Goal: Information Seeking & Learning: Check status

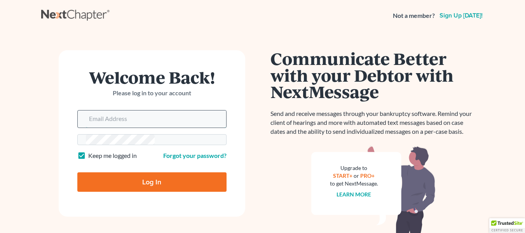
click at [86, 110] on input "Email Address" at bounding box center [156, 118] width 140 height 17
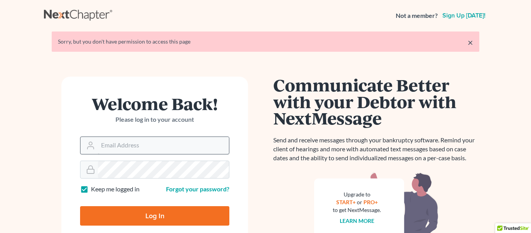
click at [186, 145] on input "Email Address" at bounding box center [163, 145] width 131 height 17
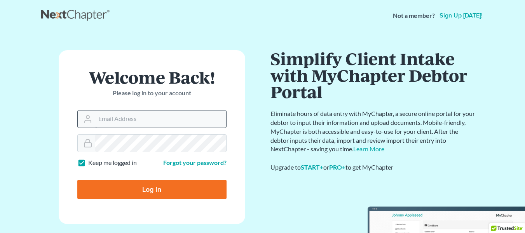
click at [204, 122] on input "Email Address" at bounding box center [160, 118] width 131 height 17
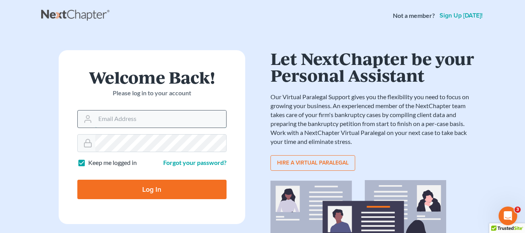
click at [216, 117] on input "Email Address" at bounding box center [160, 118] width 131 height 17
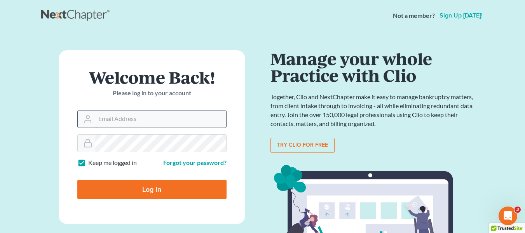
click at [216, 114] on input "Email Address" at bounding box center [160, 118] width 131 height 17
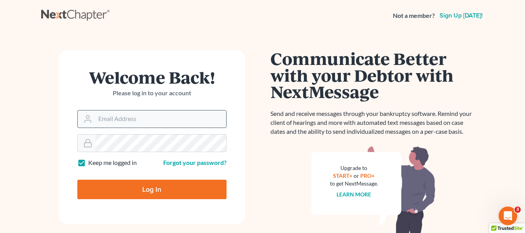
type input "[EMAIL_ADDRESS][DOMAIN_NAME]"
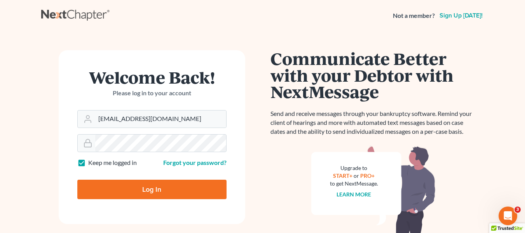
type input "Thinking..."
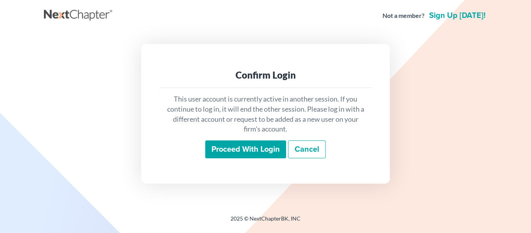
click at [237, 141] on input "Proceed with login" at bounding box center [245, 149] width 81 height 18
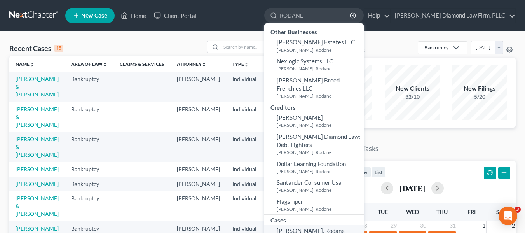
type input "RODANE"
click at [336, 225] on link "[PERSON_NAME], Rodane 25-14041" at bounding box center [314, 234] width 100 height 19
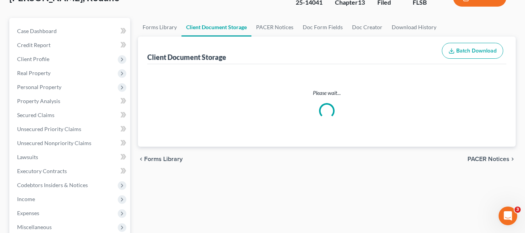
select select "22"
select select "9"
select select "42"
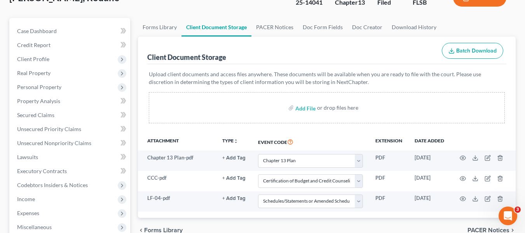
click at [287, 83] on ui-view "Forms Library Client Document Storage PACER Notices Doc Form Fields Doc Creator…" at bounding box center [327, 130] width 378 height 225
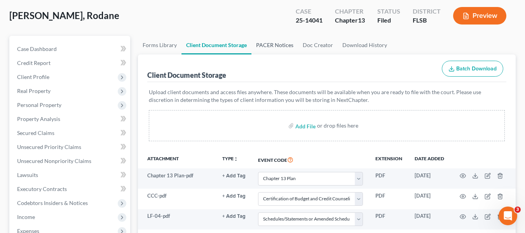
click at [271, 44] on link "PACER Notices" at bounding box center [275, 45] width 47 height 19
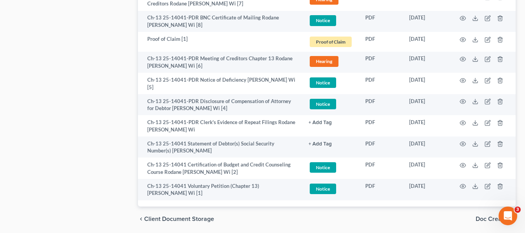
scroll to position [1428, 0]
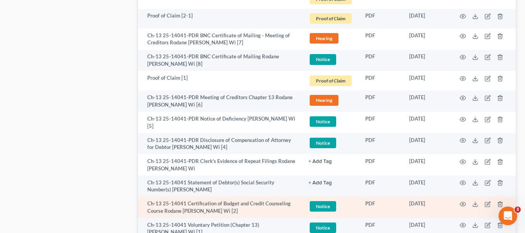
drag, startPoint x: 322, startPoint y: 180, endPoint x: 268, endPoint y: 171, distance: 54.7
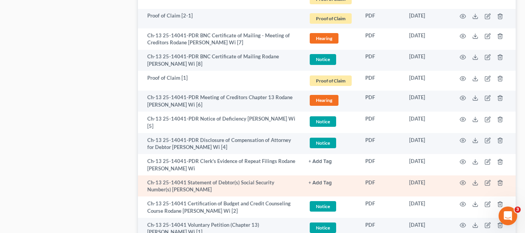
drag, startPoint x: 268, startPoint y: 171, endPoint x: 198, endPoint y: 154, distance: 72.4
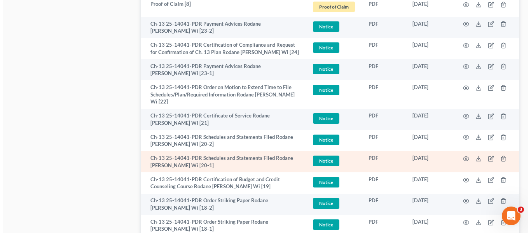
scroll to position [768, 0]
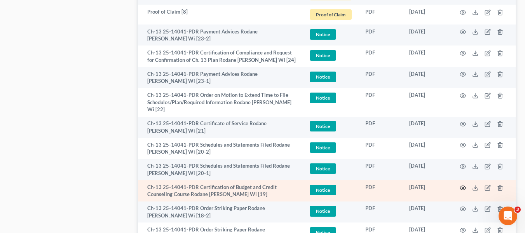
click at [463, 185] on icon "button" at bounding box center [463, 188] width 6 height 6
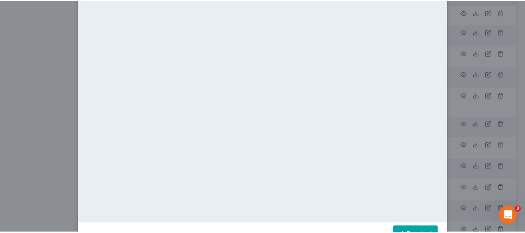
scroll to position [0, 0]
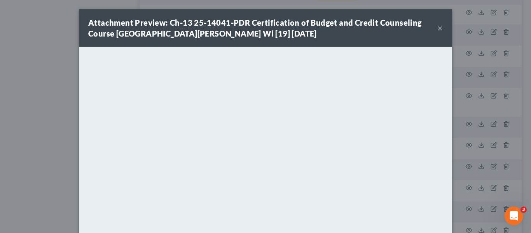
click at [453, 37] on div "Attachment Preview: Ch-13 25-14041-PDR Certification of Budget and Credit Couns…" at bounding box center [265, 116] width 531 height 233
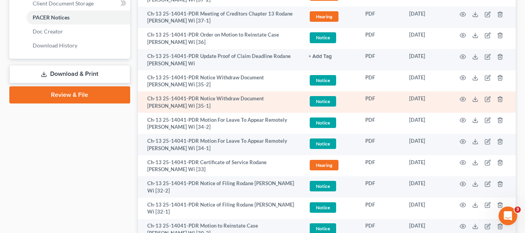
scroll to position [340, 0]
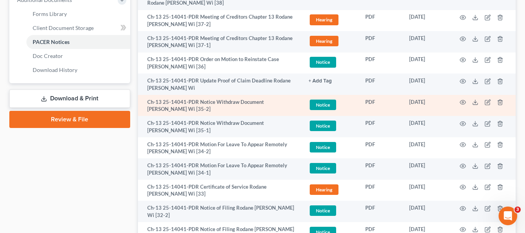
click at [458, 103] on td at bounding box center [483, 105] width 65 height 21
click at [463, 104] on icon "button" at bounding box center [463, 102] width 6 height 4
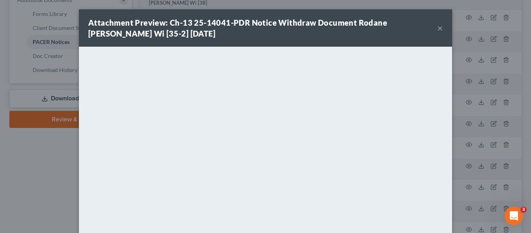
click at [430, 30] on div "Attachment Preview: Ch-13 25-14041-PDR Notice Withdraw Document Rodane [PERSON_…" at bounding box center [262, 28] width 349 height 22
click at [437, 27] on button "×" at bounding box center [439, 27] width 5 height 9
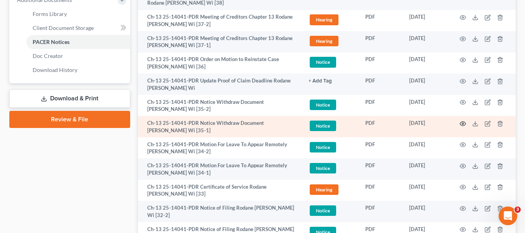
click at [461, 121] on icon "button" at bounding box center [463, 124] width 6 height 6
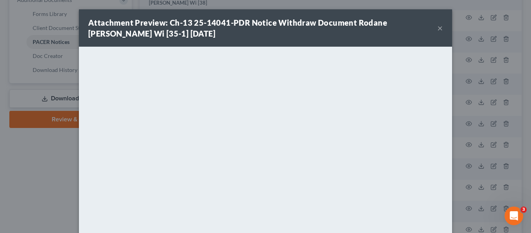
click at [437, 30] on button "×" at bounding box center [439, 27] width 5 height 9
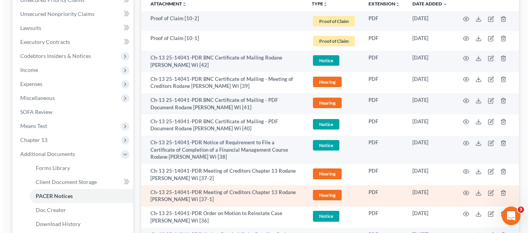
scroll to position [223, 0]
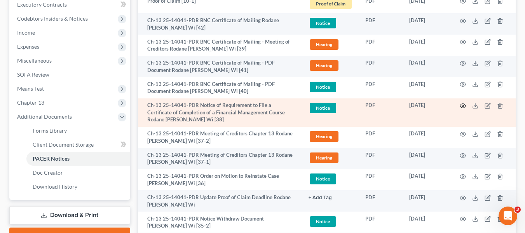
click at [465, 103] on icon "button" at bounding box center [463, 106] width 6 height 6
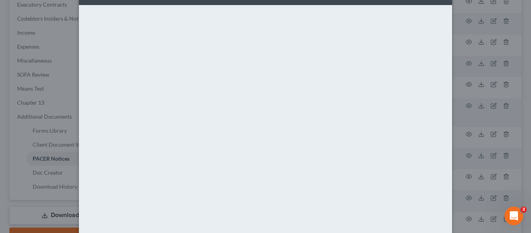
scroll to position [78, 0]
